Goal: Transaction & Acquisition: Purchase product/service

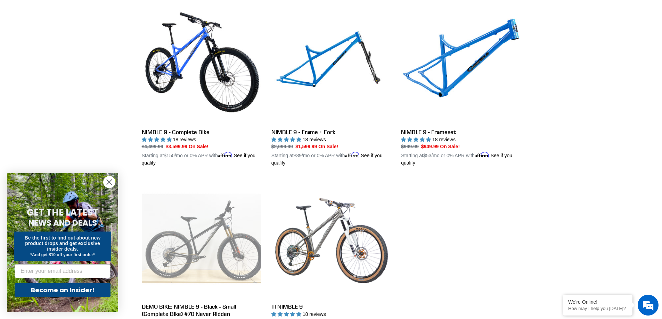
scroll to position [185, 0]
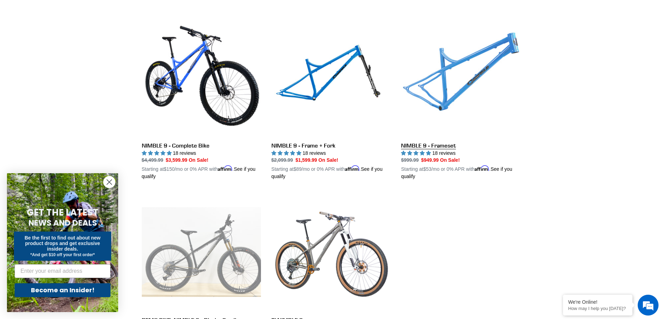
click at [464, 67] on link "NIMBLE 9 - Frameset" at bounding box center [460, 99] width 119 height 163
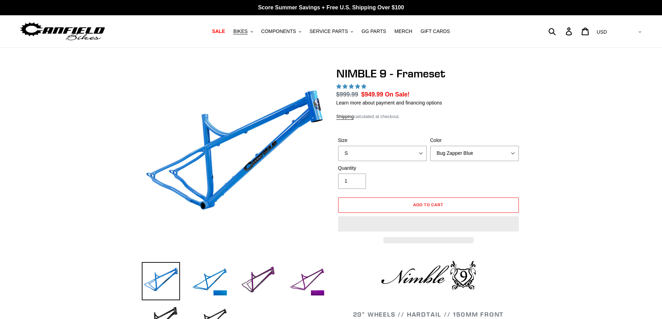
select select "highest-rating"
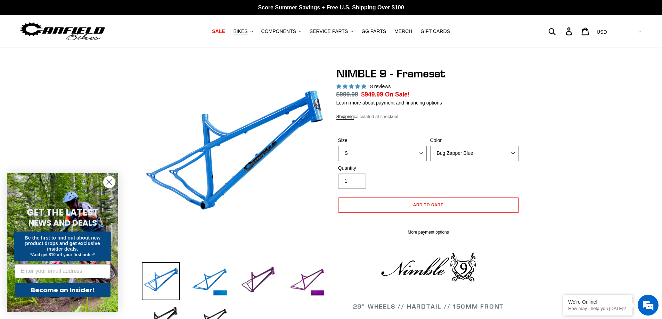
click at [404, 151] on select "S M L XL" at bounding box center [382, 153] width 89 height 15
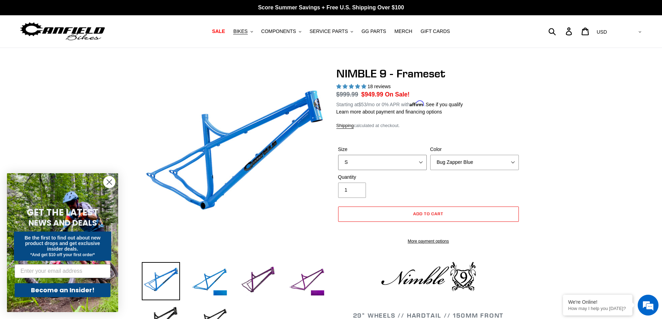
select select "M"
click at [338, 155] on select "S M L XL" at bounding box center [382, 162] width 89 height 15
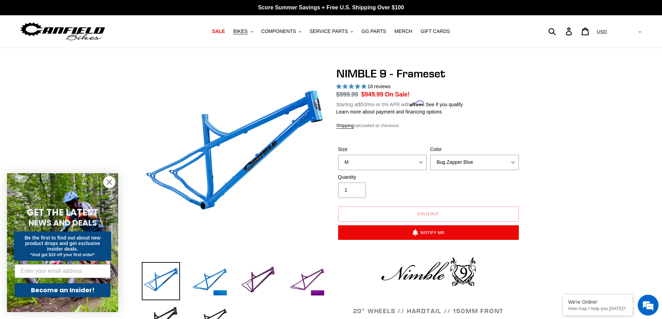
click at [113, 183] on circle "Close dialog" at bounding box center [109, 181] width 11 height 11
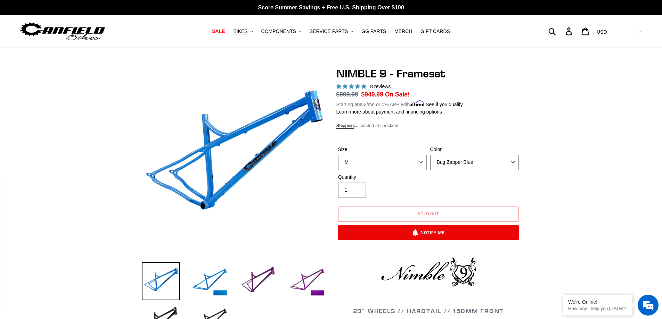
click at [473, 163] on select "Bug Zapper Blue Purple Haze -Sold Out Galaxy Black" at bounding box center [474, 162] width 89 height 15
select select "Galaxy Black"
click at [430, 155] on select "Bug Zapper Blue Purple Haze -Sold Out Galaxy Black" at bounding box center [474, 162] width 89 height 15
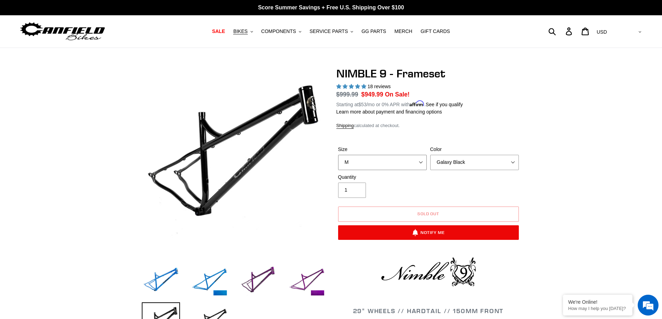
click at [400, 161] on select "S M L XL" at bounding box center [382, 162] width 89 height 15
